Goal: Ask a question: Seek information or help from site administrators or community

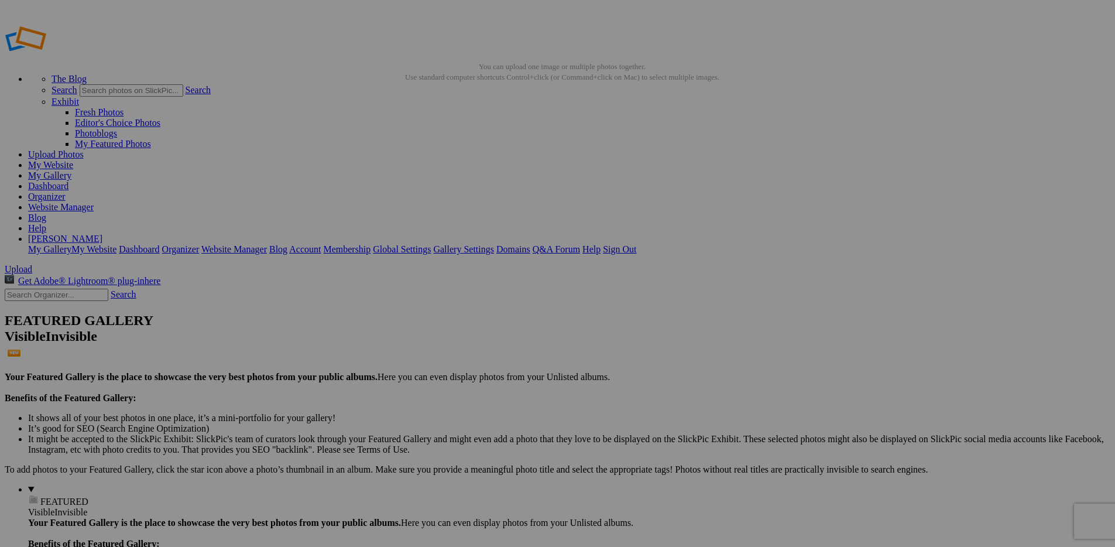
click at [73, 160] on link "My Website" at bounding box center [50, 165] width 45 height 10
type input "RTF"
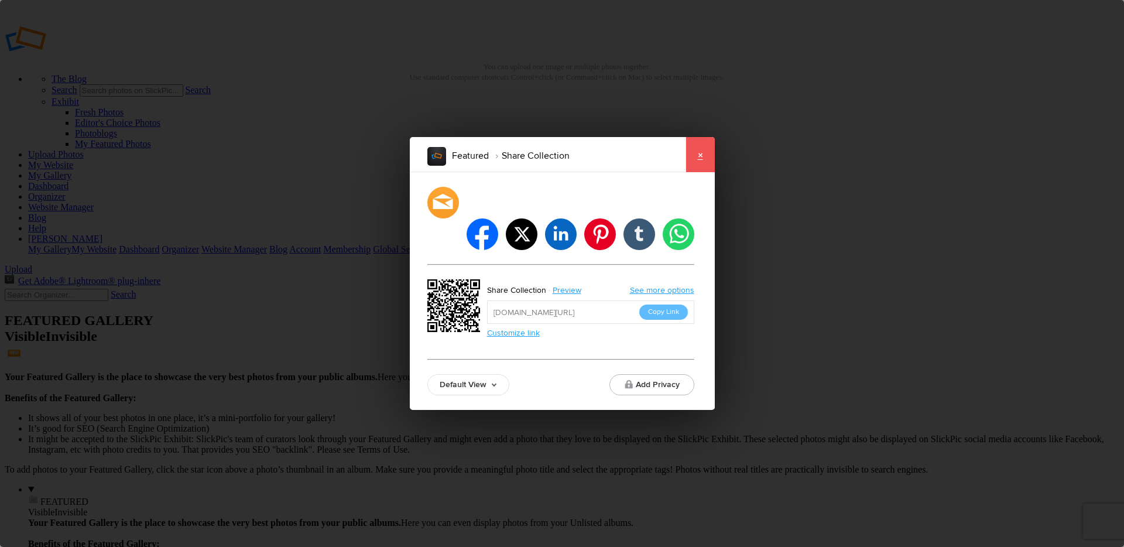
click at [712, 170] on link "×" at bounding box center [699, 154] width 29 height 35
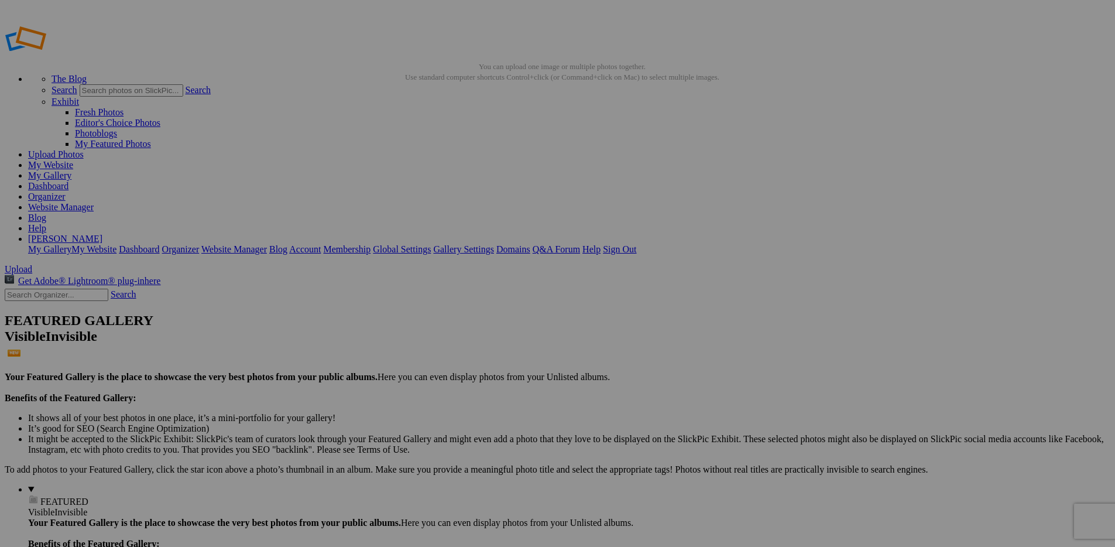
click at [94, 202] on link "Website Manager" at bounding box center [61, 207] width 66 height 10
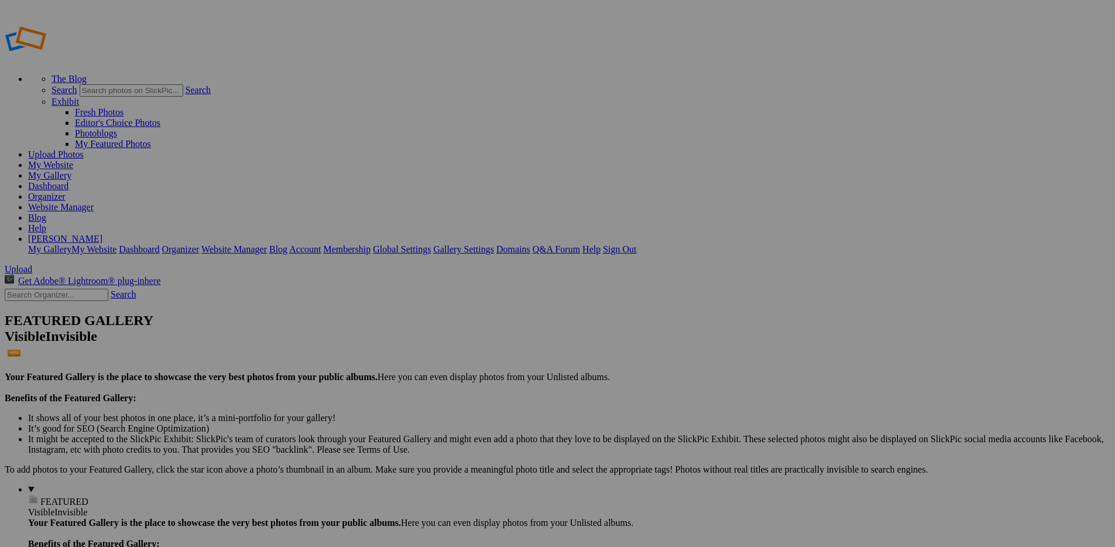
click at [458, 312] on span "Select album..." at bounding box center [431, 317] width 56 height 10
click at [539, 251] on h2 "Create New Album" at bounding box center [558, 259] width 310 height 16
click at [403, 240] on link at bounding box center [403, 240] width 0 height 0
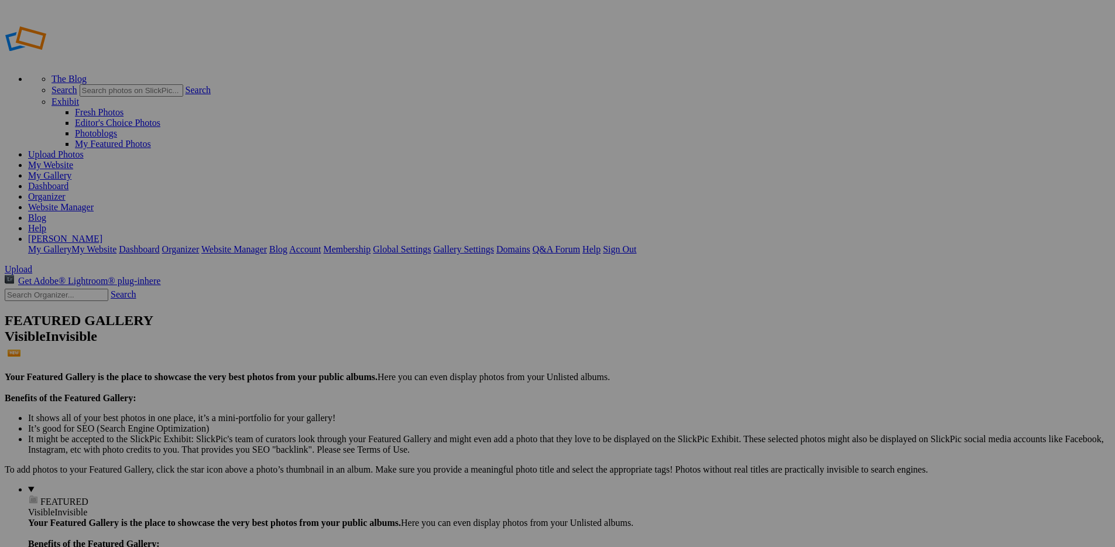
click at [46, 223] on link "Help" at bounding box center [37, 228] width 18 height 10
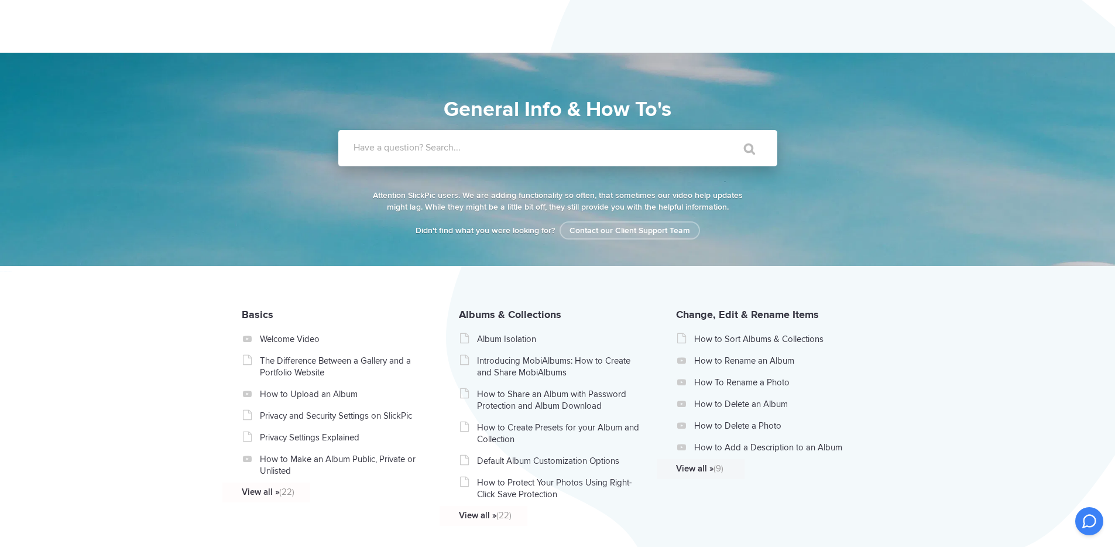
click at [469, 150] on label "Have a question? Search..." at bounding box center [573, 148] width 439 height 12
click at [469, 150] on input "Have a question? Search..." at bounding box center [533, 148] width 391 height 36
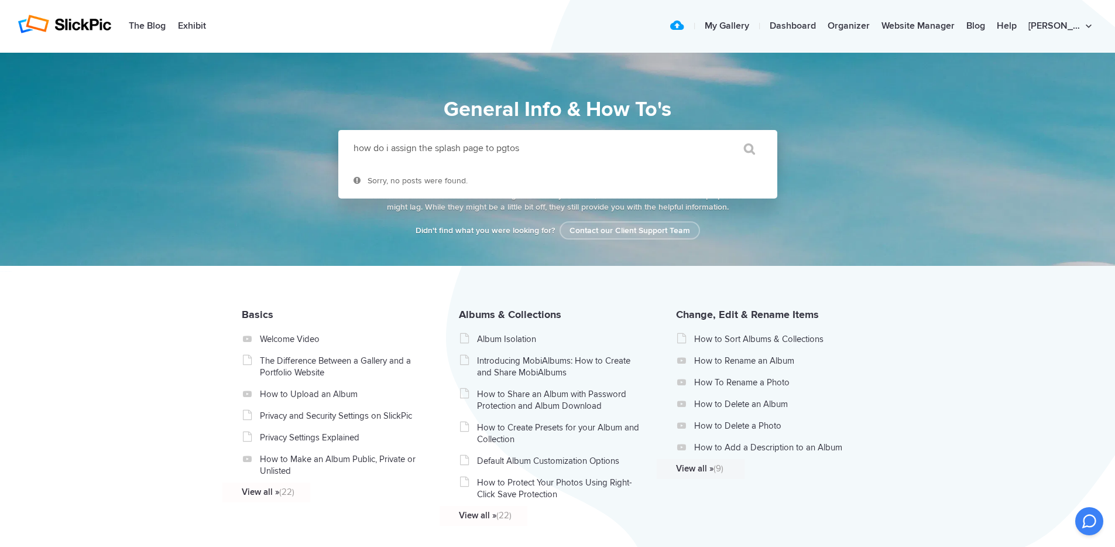
type input "how do i assign the splash page to pgtos"
click at [719, 135] on input "" at bounding box center [743, 149] width 49 height 28
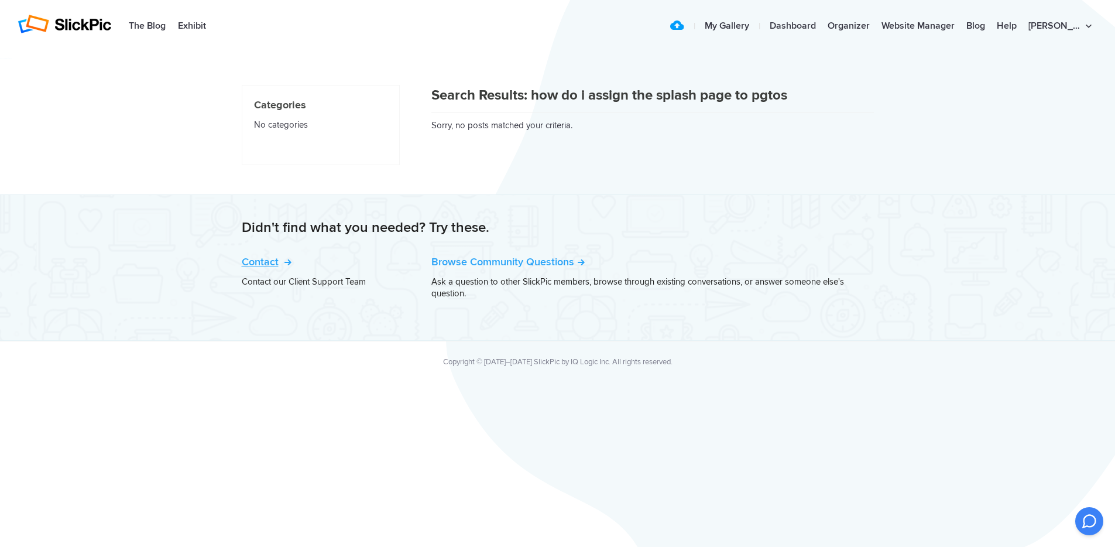
click at [266, 260] on link "Contact" at bounding box center [265, 261] width 47 height 13
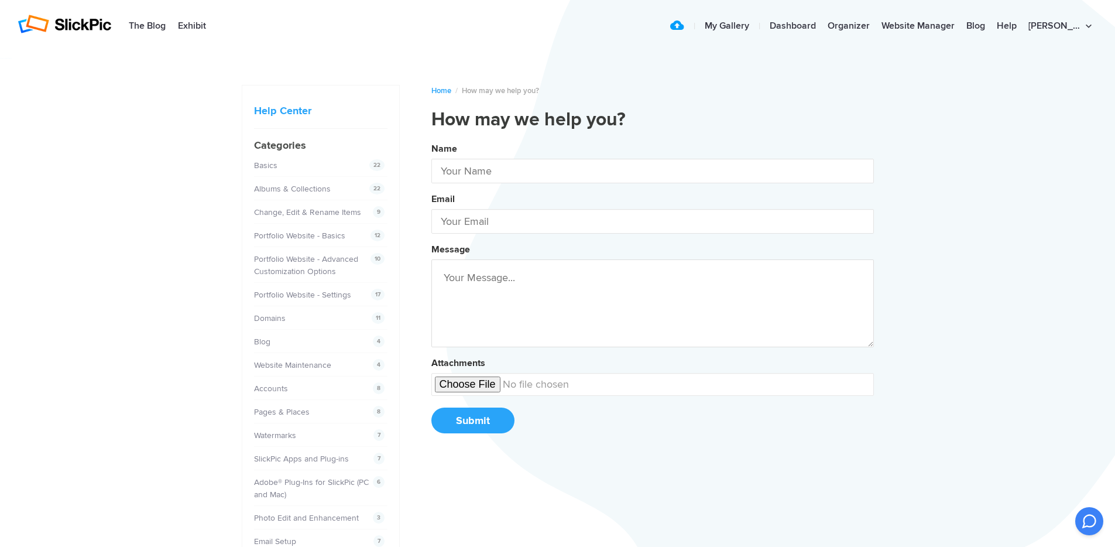
type input "[PERSON_NAME]"
type input "[EMAIL_ADDRESS][DOMAIN_NAME]"
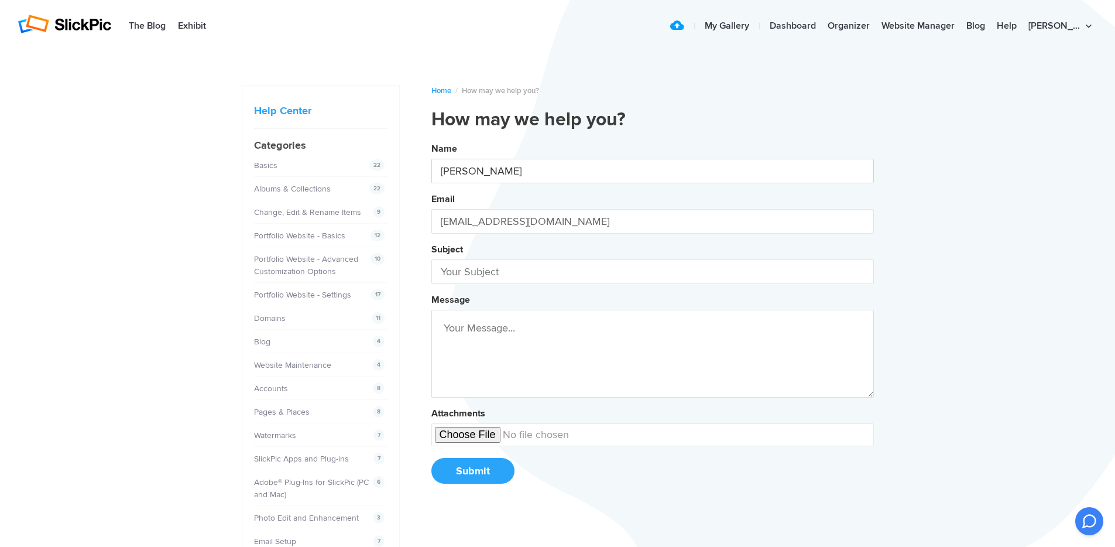
click at [474, 173] on input "[PERSON_NAME]" at bounding box center [652, 171] width 443 height 25
click at [488, 270] on input "text" at bounding box center [652, 271] width 443 height 25
click at [431, 139] on button "Name [PERSON_NAME] Email [EMAIL_ADDRESS][DOMAIN_NAME] Subject how Message Attac…" at bounding box center [652, 317] width 443 height 357
click at [431, 139] on button "Name [PERSON_NAME] Email [EMAIL_ADDRESS][DOMAIN_NAME] Subject how to Message At…" at bounding box center [652, 317] width 443 height 357
click at [431, 139] on button "Name [PERSON_NAME] Email [EMAIL_ADDRESS][DOMAIN_NAME] Subject how to assign Mes…" at bounding box center [652, 317] width 443 height 357
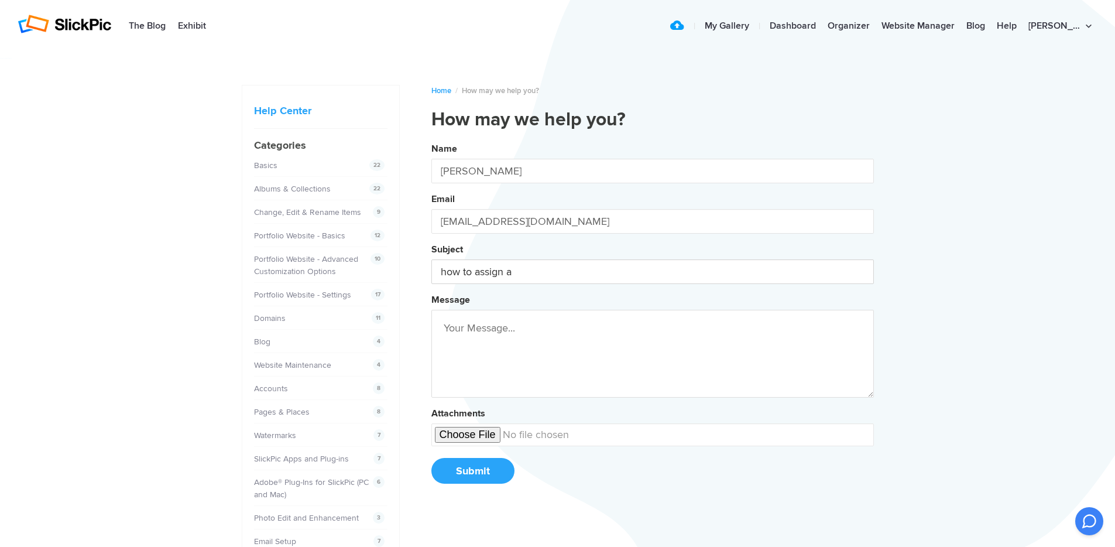
click at [431, 139] on button "Name [PERSON_NAME] Email [EMAIL_ADDRESS][DOMAIN_NAME] Subject how to assign a M…" at bounding box center [652, 317] width 443 height 357
click at [431, 139] on button "Name [PERSON_NAME] Email [EMAIL_ADDRESS][DOMAIN_NAME] Subject how to assign an …" at bounding box center [652, 317] width 443 height 357
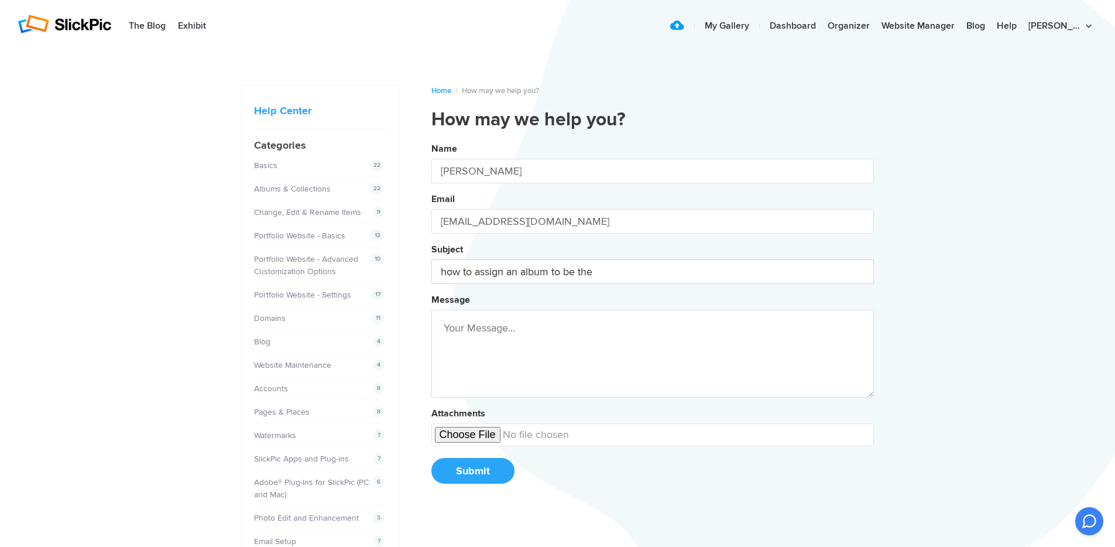
click at [431, 139] on button "Name [PERSON_NAME] Email [EMAIL_ADDRESS][DOMAIN_NAME] Subject how to assign an …" at bounding box center [652, 317] width 443 height 357
type input "how to assign an album to be the splash page"
click at [492, 331] on textarea at bounding box center [652, 354] width 443 height 88
click at [495, 464] on button "Submit" at bounding box center [472, 471] width 83 height 26
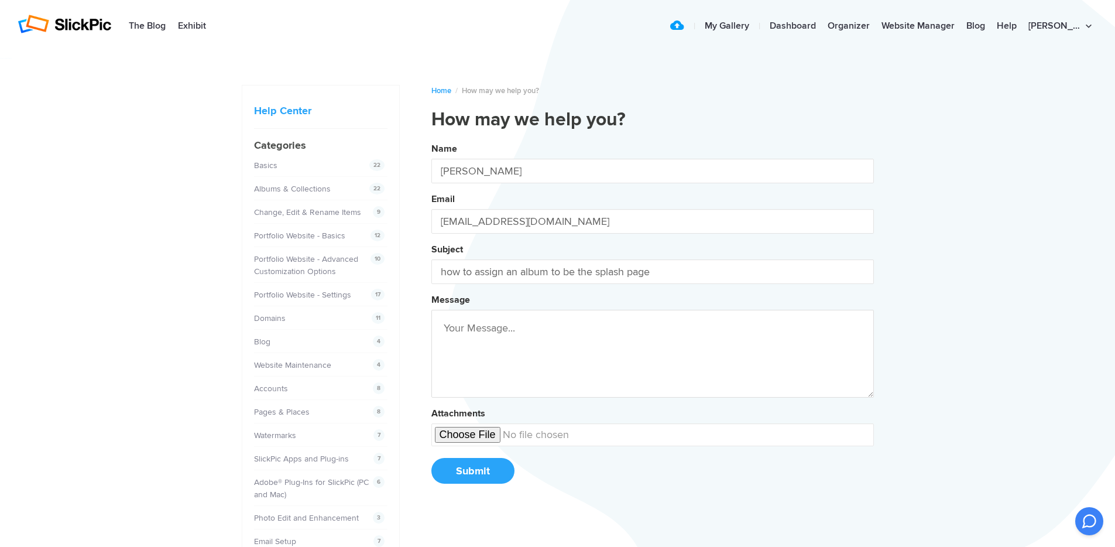
click at [473, 341] on textarea at bounding box center [652, 354] width 443 height 88
click at [431, 139] on button "Name [PERSON_NAME] Email [EMAIL_ADDRESS][DOMAIN_NAME] Subject how to assign an …" at bounding box center [652, 317] width 443 height 357
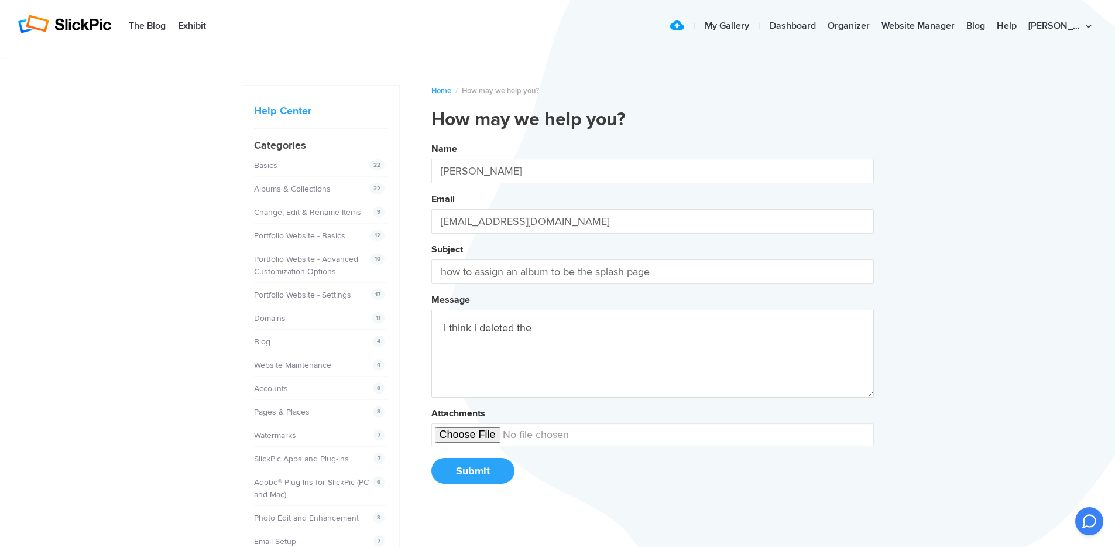
click at [431, 139] on button "Name [PERSON_NAME] Email [EMAIL_ADDRESS][DOMAIN_NAME] Subject how to assign an …" at bounding box center [652, 317] width 443 height 357
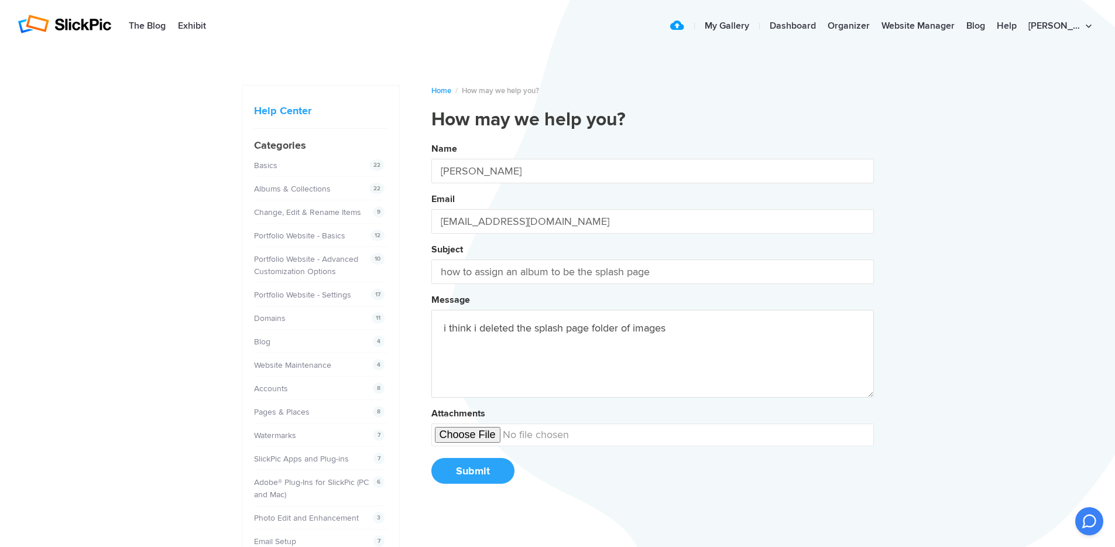
click at [431, 139] on button "Name [PERSON_NAME] Email [EMAIL_ADDRESS][DOMAIN_NAME] Subject how to assign an …" at bounding box center [652, 317] width 443 height 357
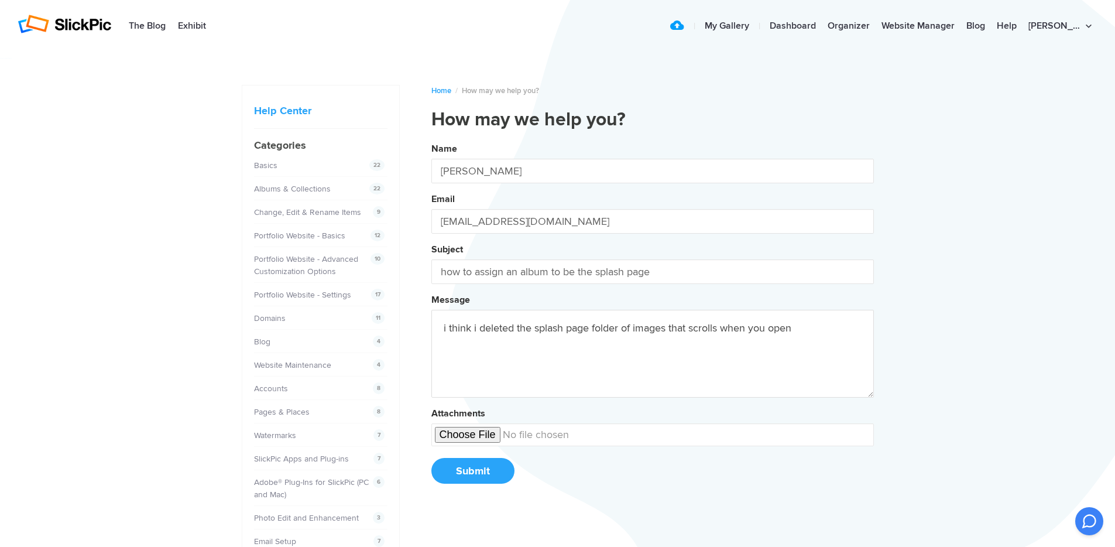
click at [431, 139] on button "Name [PERSON_NAME] Email [EMAIL_ADDRESS][DOMAIN_NAME] Subject how to assign an …" at bounding box center [652, 317] width 443 height 357
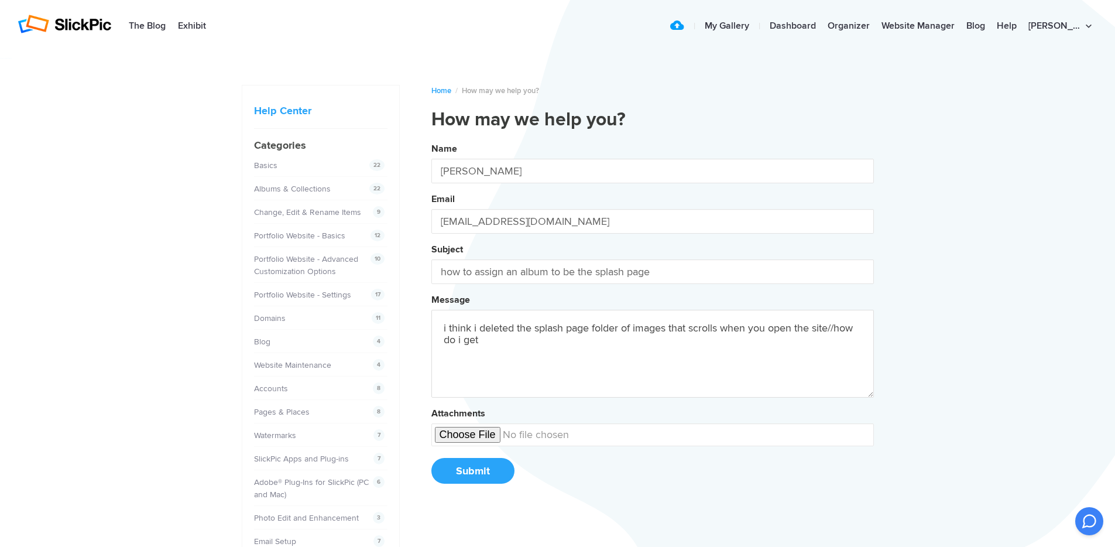
click at [431, 139] on button "Name [PERSON_NAME] Email [EMAIL_ADDRESS][DOMAIN_NAME] Subject how to assign an …" at bounding box center [652, 317] width 443 height 357
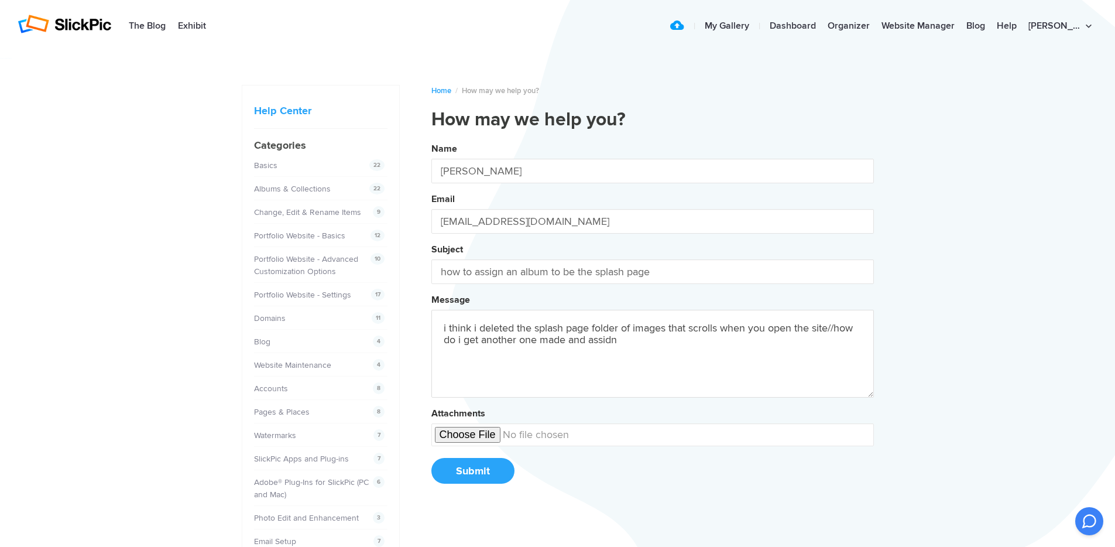
click at [431, 139] on button "Name [PERSON_NAME] Email [EMAIL_ADDRESS][DOMAIN_NAME] Subject how to assign an …" at bounding box center [652, 317] width 443 height 357
click at [613, 341] on textarea "i think i deleted the splash page folder of images that scrolls when you open t…" at bounding box center [652, 354] width 443 height 88
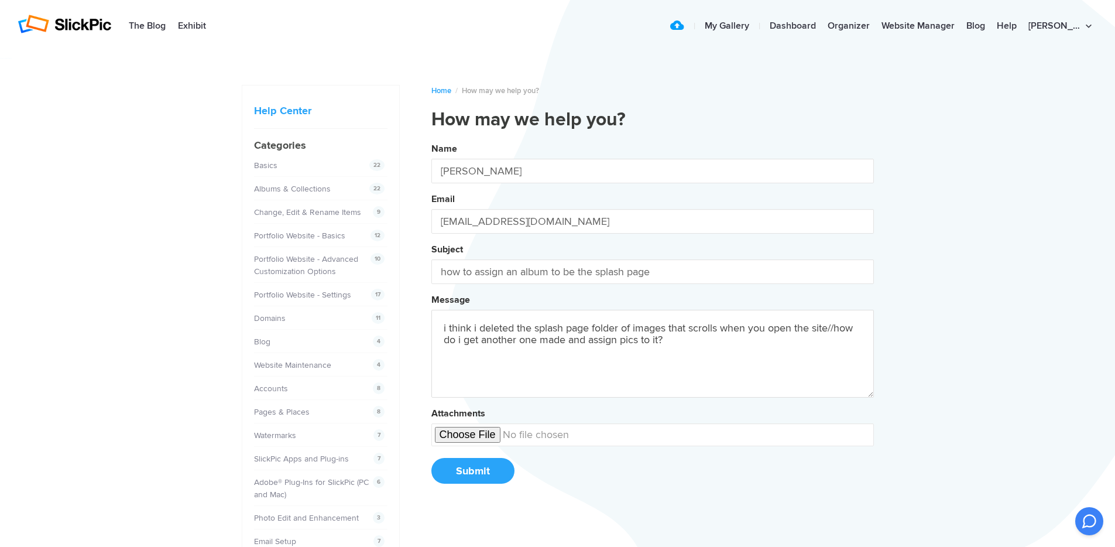
type textarea "i think i deleted the splash page folder of images that scrolls when you open t…"
click at [493, 466] on button "Submit" at bounding box center [472, 471] width 83 height 26
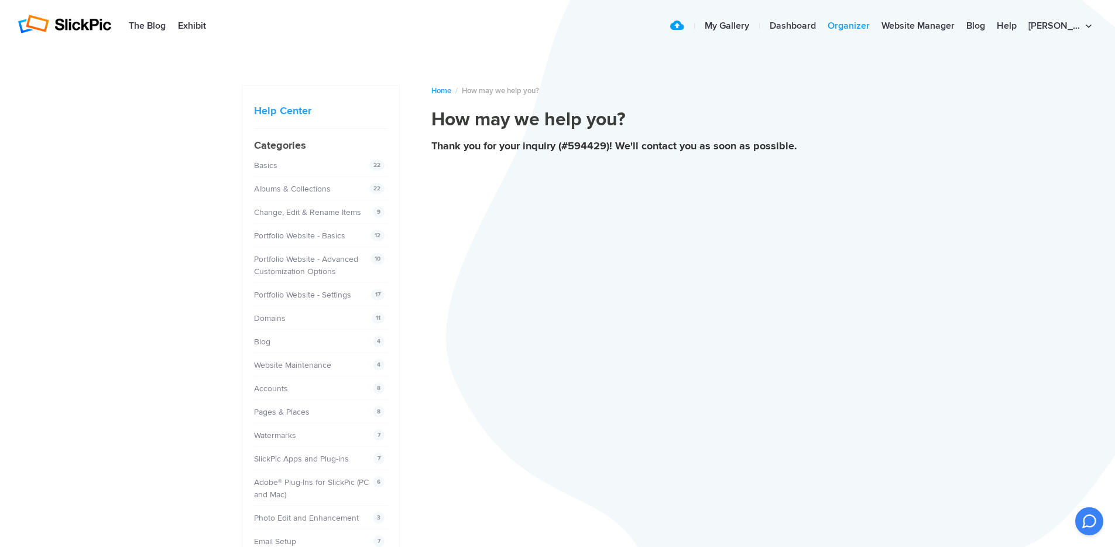
click at [876, 22] on link "Organizer" at bounding box center [849, 26] width 54 height 23
